Goal: Transaction & Acquisition: Purchase product/service

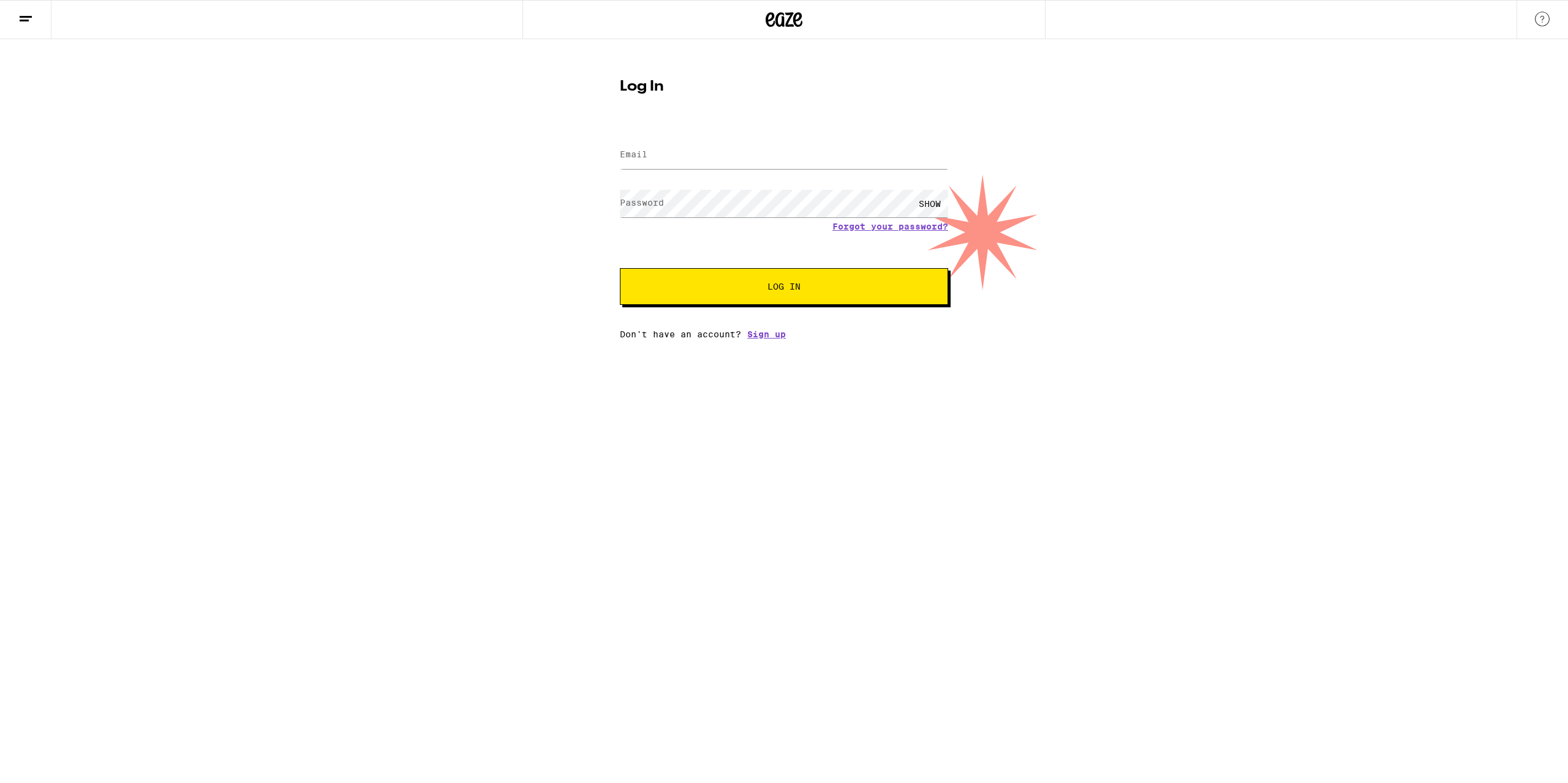
click at [641, 158] on label "Email" at bounding box center [634, 154] width 28 height 10
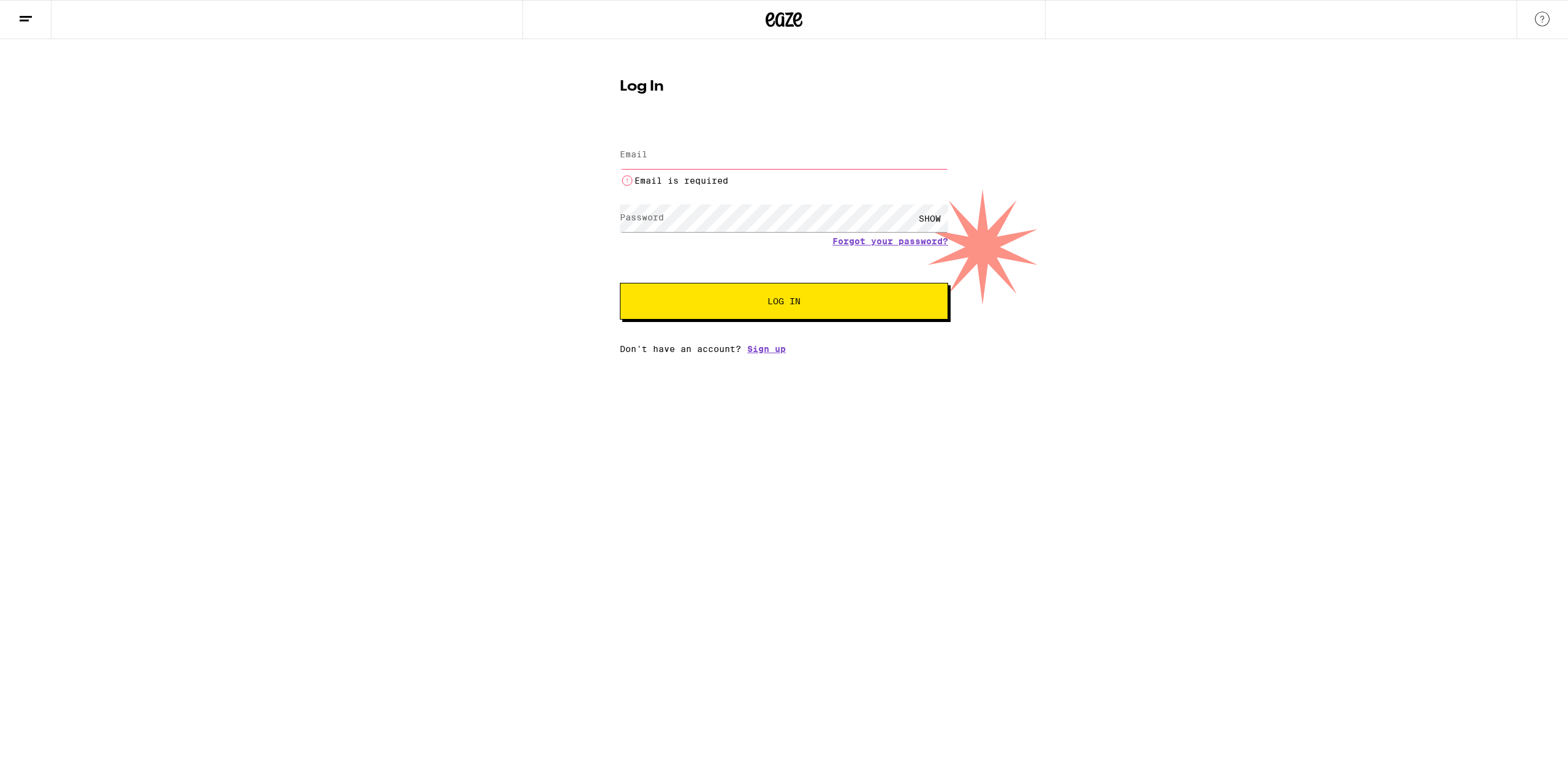
click at [28, 11] on icon at bounding box center [25, 19] width 15 height 15
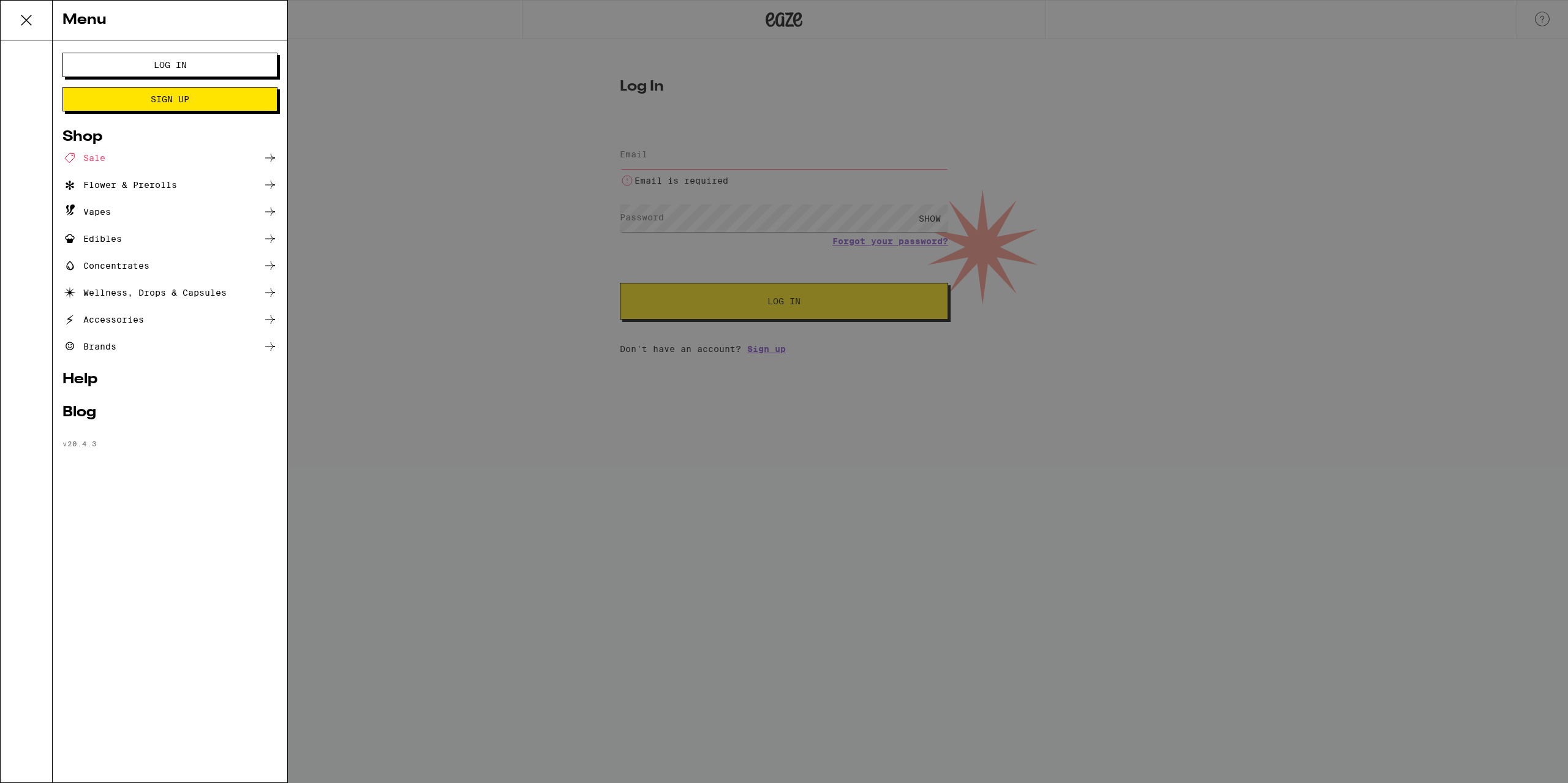
click at [92, 154] on div "Sale" at bounding box center [83, 158] width 43 height 15
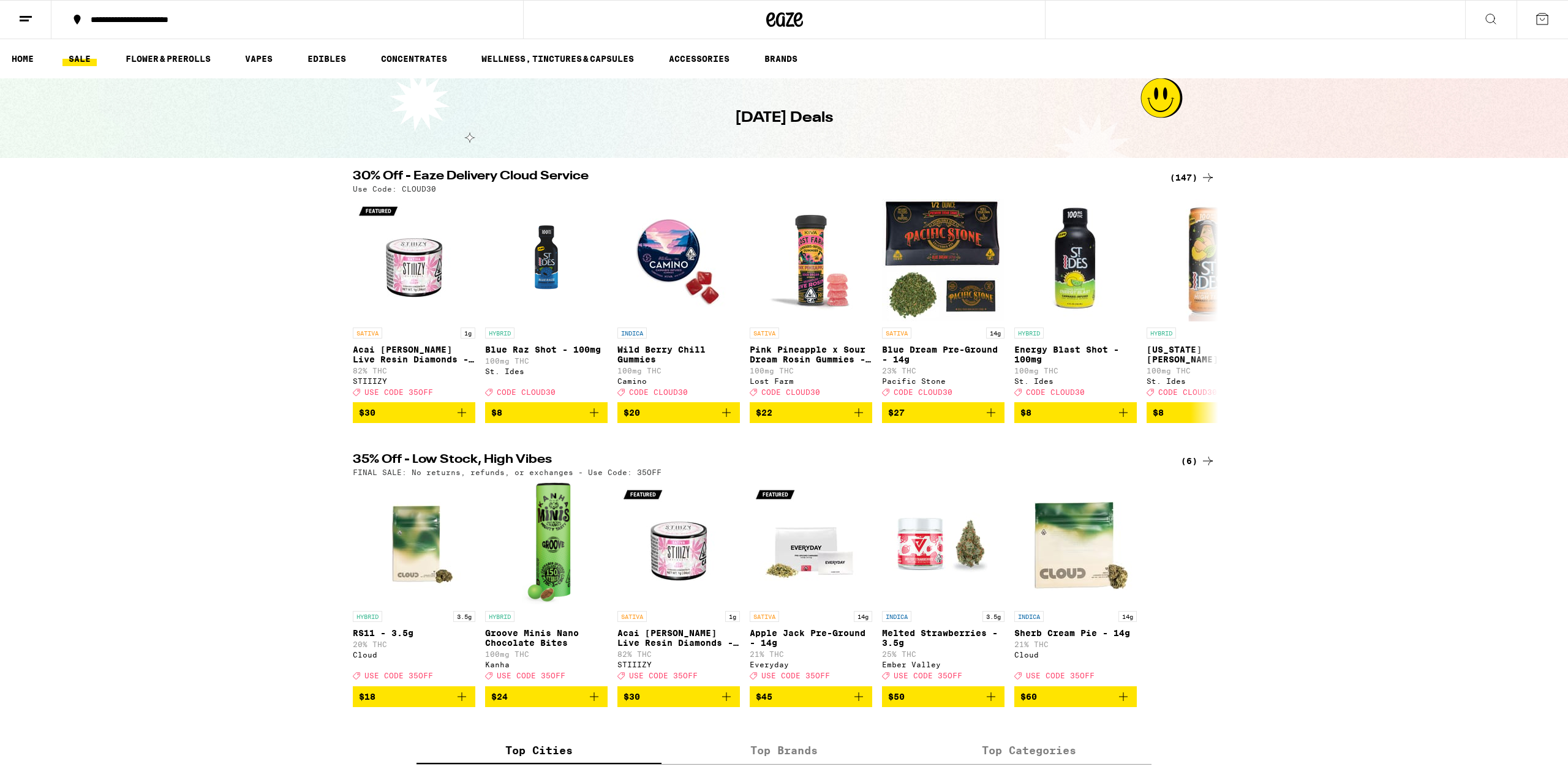
click at [1209, 177] on icon at bounding box center [1208, 177] width 15 height 15
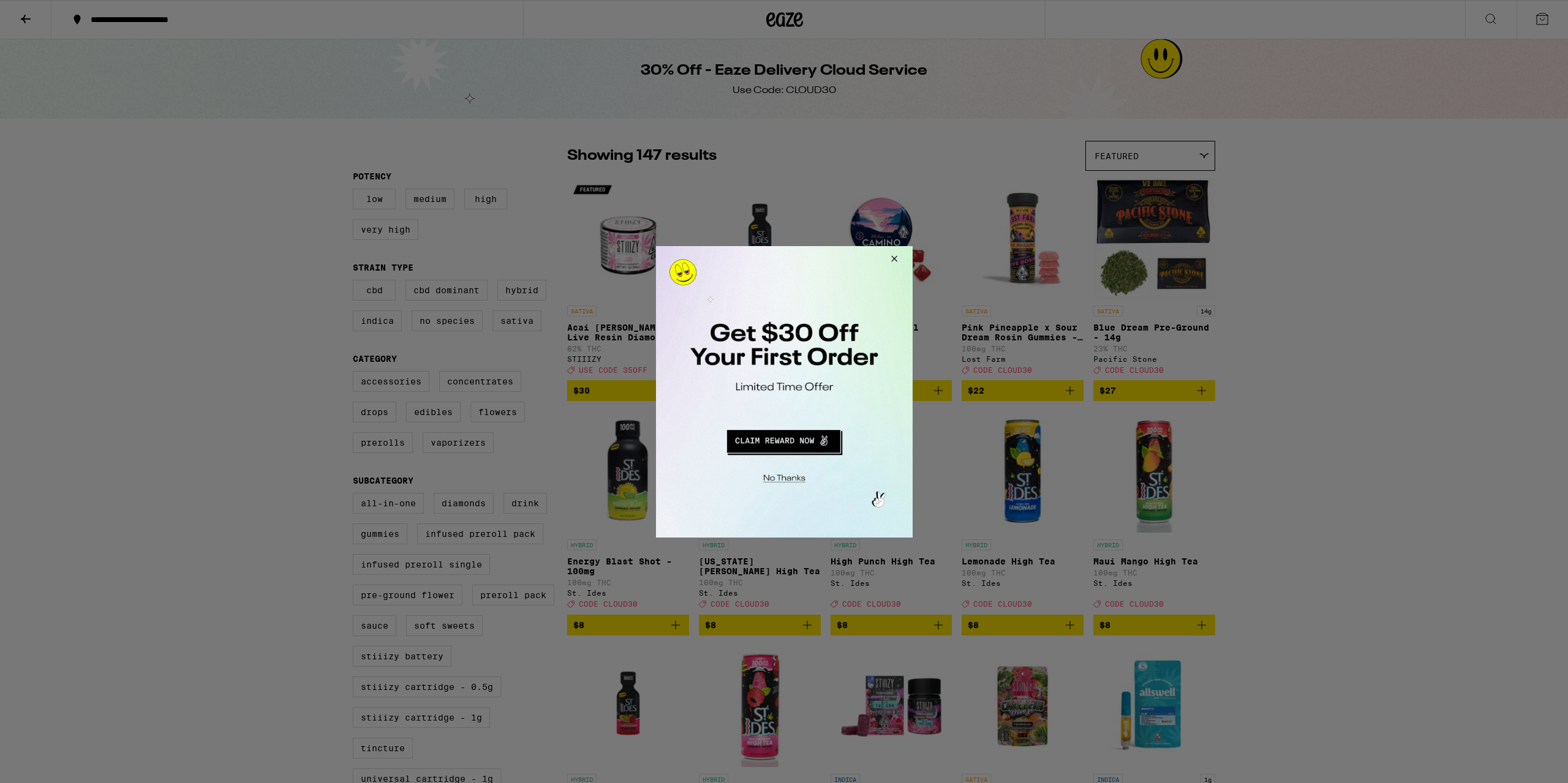
click at [890, 255] on button "Close Modal" at bounding box center [892, 260] width 33 height 29
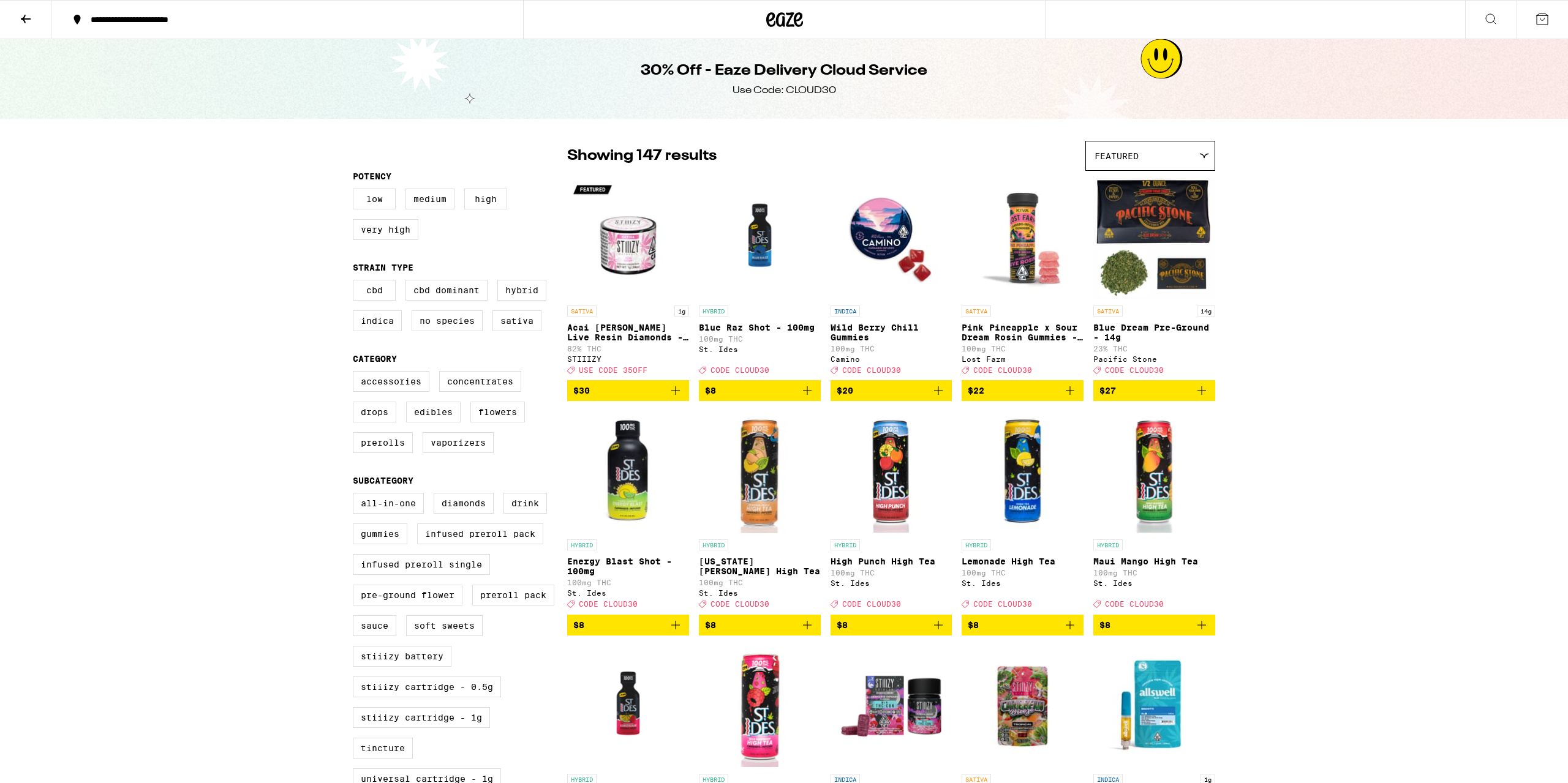
click at [1180, 155] on div "Featured" at bounding box center [1150, 155] width 128 height 29
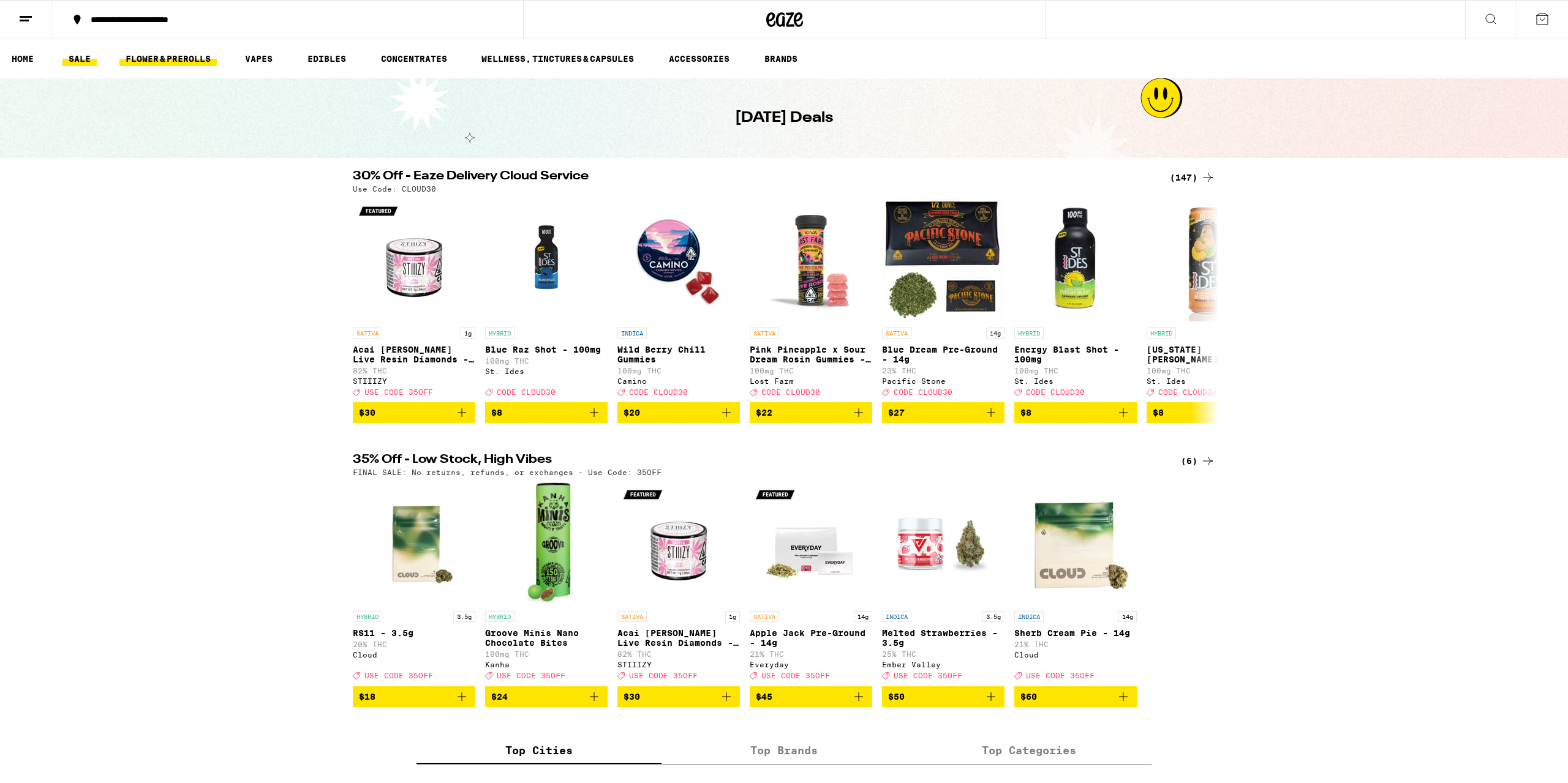
click at [188, 60] on link "FLOWER & PREROLLS" at bounding box center [168, 59] width 97 height 15
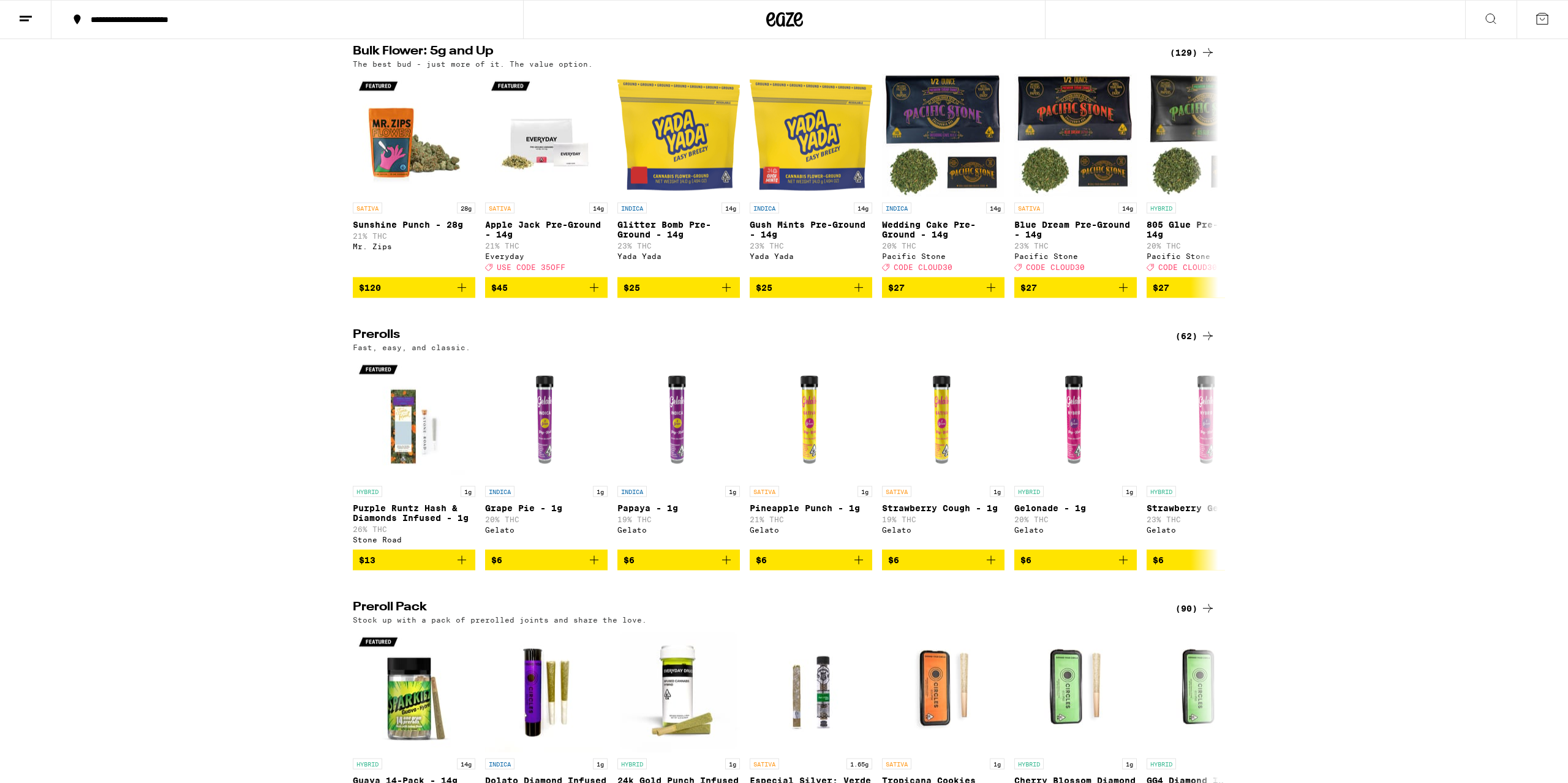
scroll to position [446, 0]
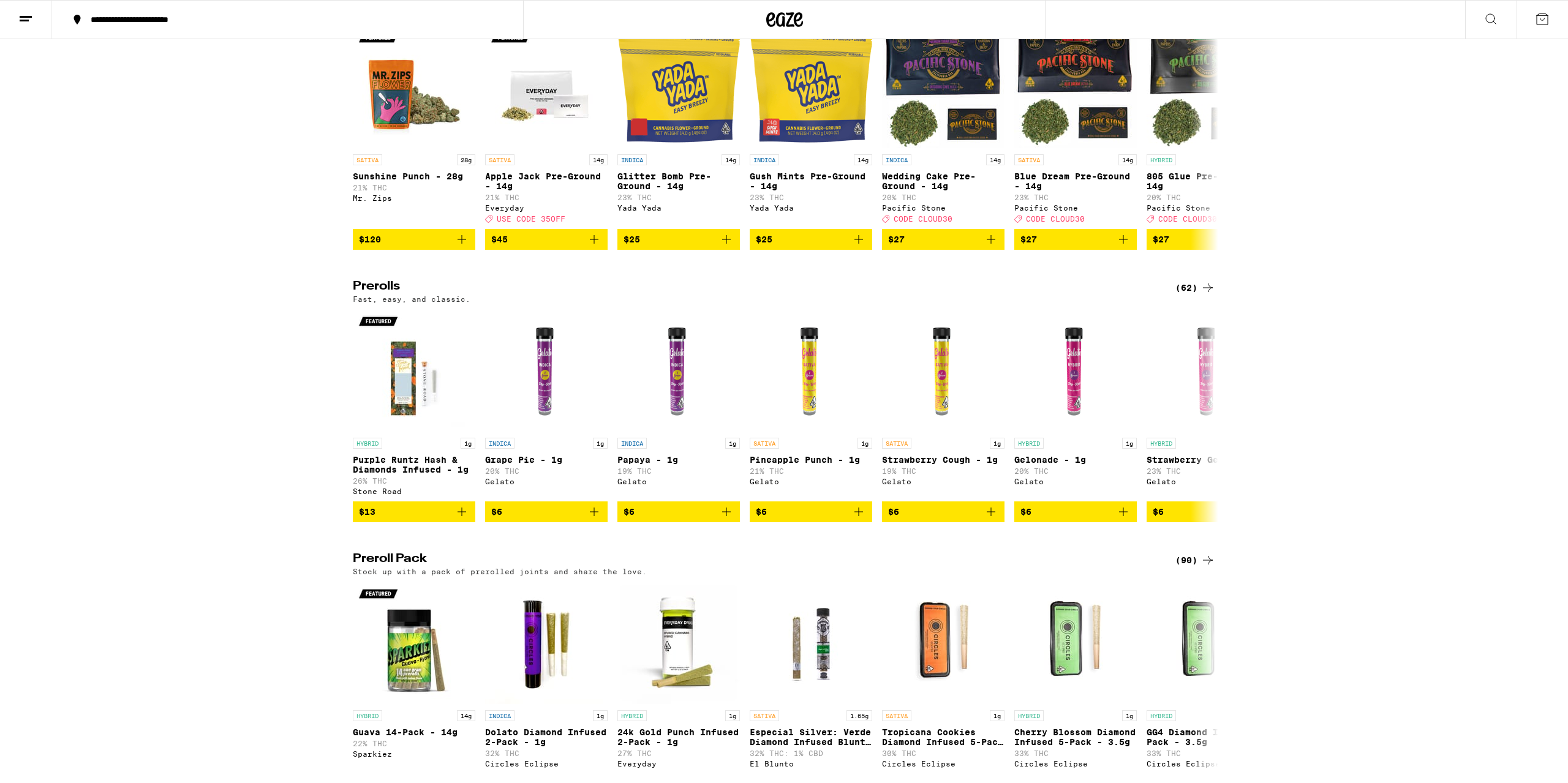
click at [1201, 568] on icon at bounding box center [1208, 561] width 15 height 15
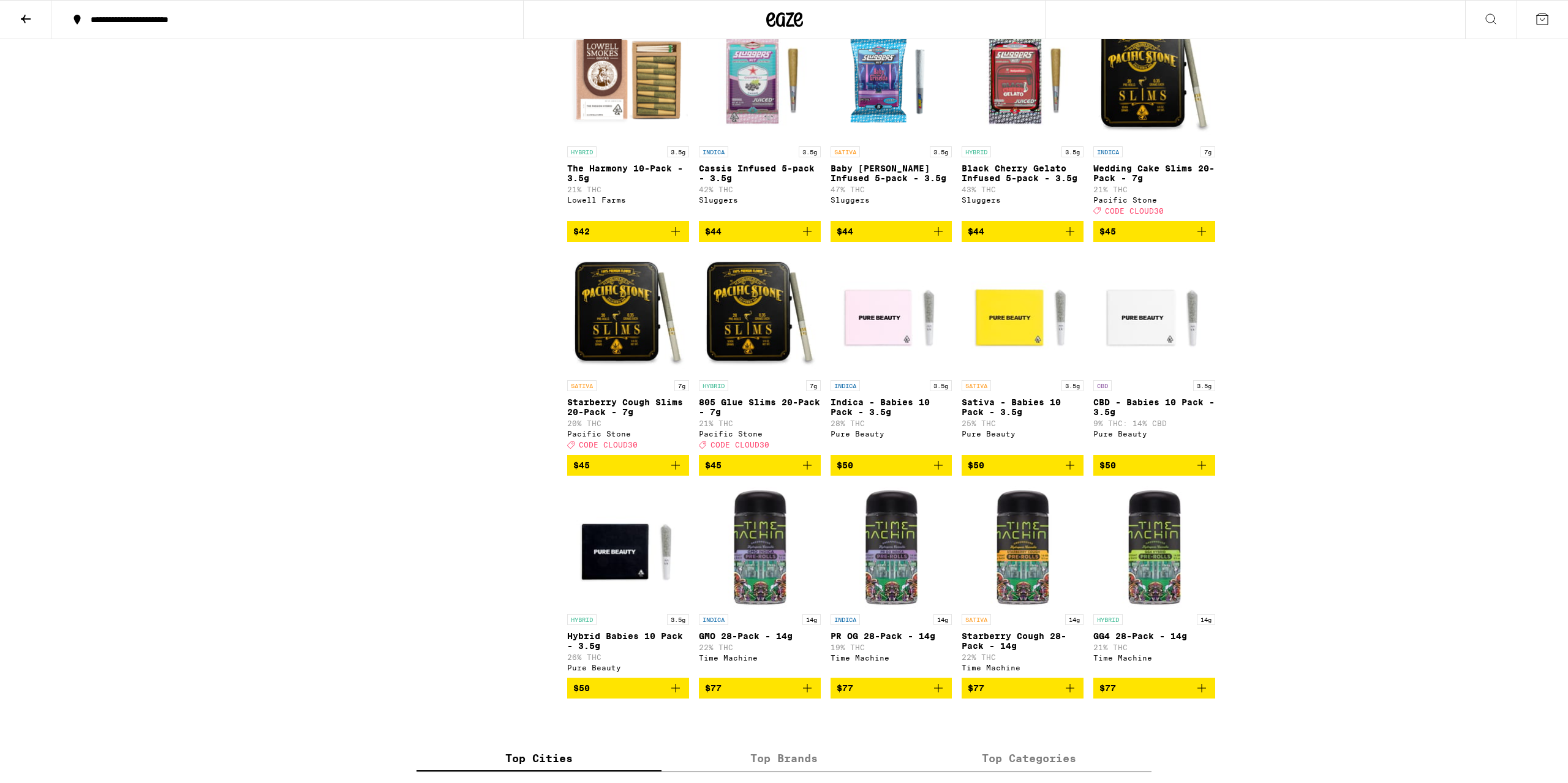
scroll to position [3631, 0]
